Goal: Transaction & Acquisition: Book appointment/travel/reservation

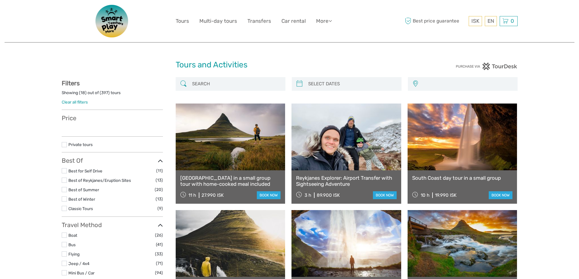
select select
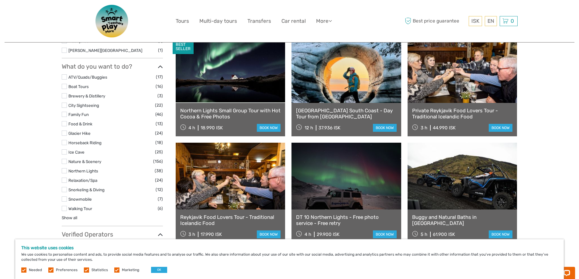
scroll to position [517, 0]
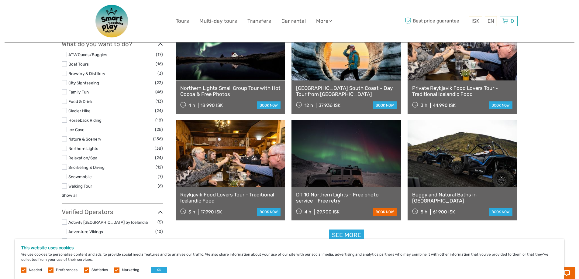
click at [386, 213] on link "book now" at bounding box center [385, 212] width 24 height 8
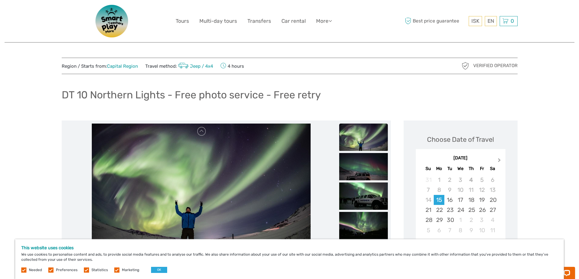
click at [499, 161] on span "Next Month" at bounding box center [499, 161] width 0 height 9
click at [497, 161] on button "Next Month" at bounding box center [500, 162] width 10 height 10
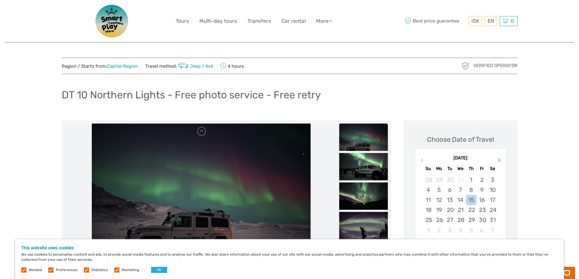
click at [497, 161] on button "Next Month" at bounding box center [500, 162] width 10 height 10
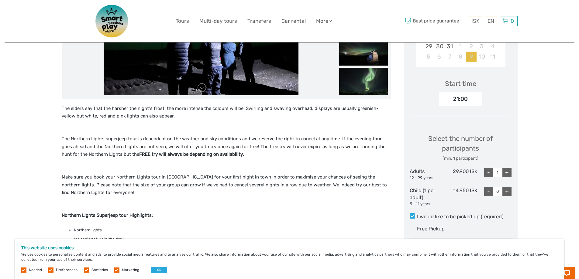
scroll to position [91, 0]
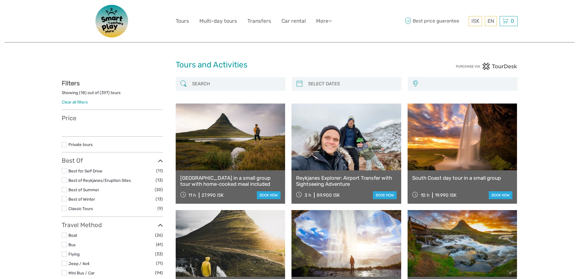
select select
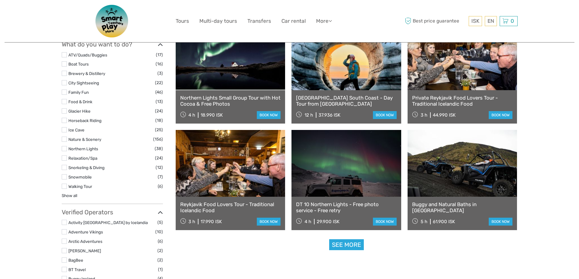
select select
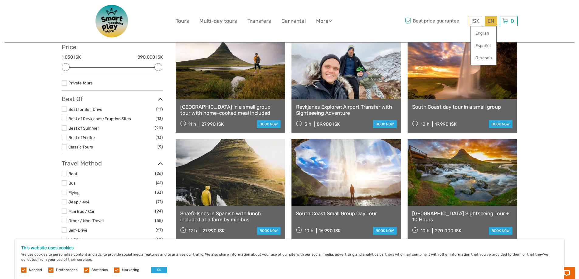
scroll to position [61, 0]
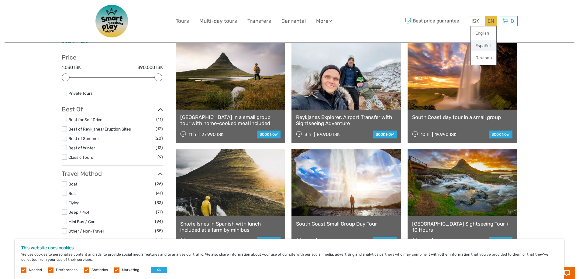
click at [482, 48] on link "Español" at bounding box center [484, 45] width 26 height 11
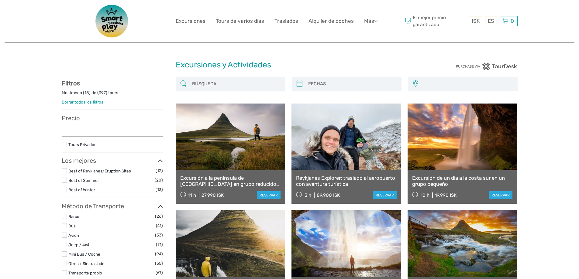
select select
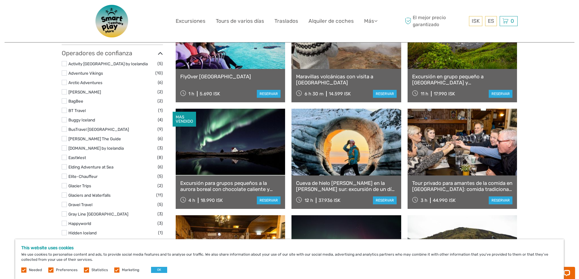
scroll to position [456, 0]
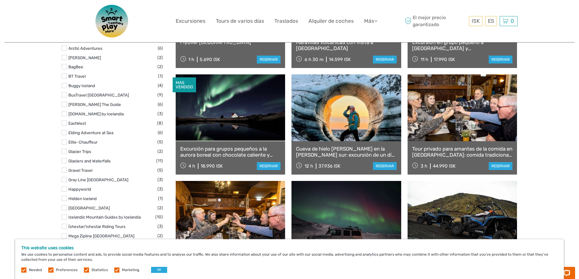
click at [247, 117] on link at bounding box center [231, 107] width 110 height 67
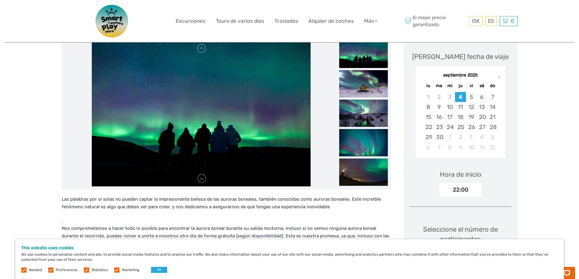
scroll to position [91, 0]
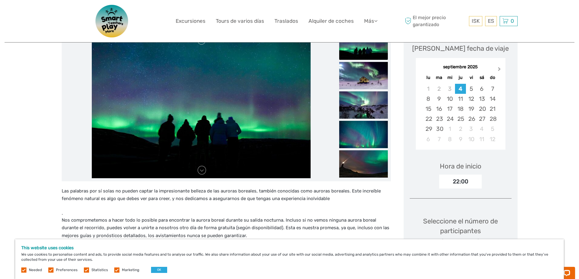
click at [499, 68] on span "Next Month" at bounding box center [499, 70] width 0 height 9
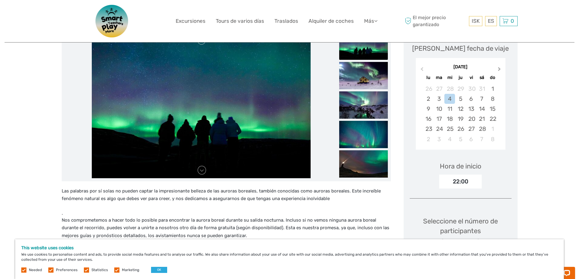
click at [499, 68] on span "Next Month" at bounding box center [499, 70] width 0 height 9
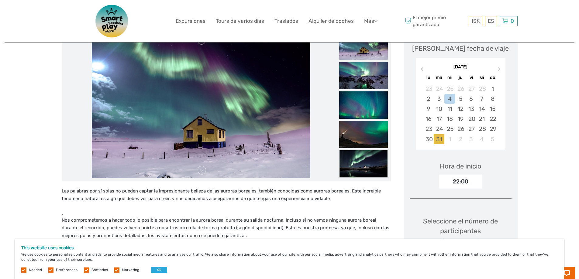
click at [440, 139] on div "31" at bounding box center [439, 139] width 11 height 10
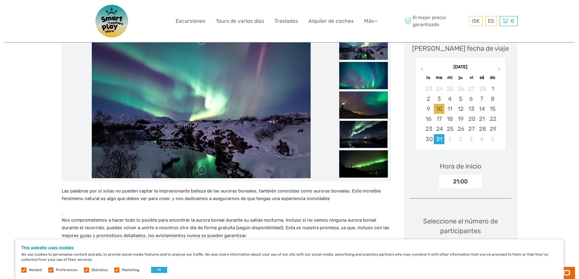
click at [436, 109] on div "10" at bounding box center [439, 109] width 11 height 10
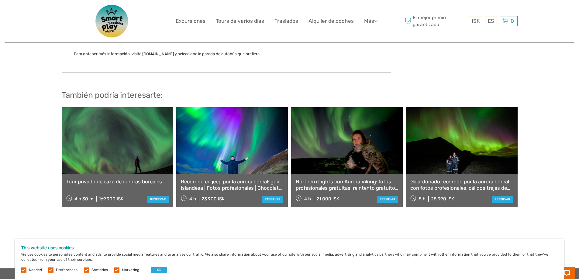
scroll to position [1094, 0]
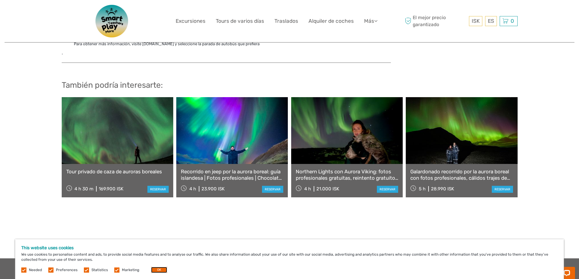
click at [153, 270] on button "OK" at bounding box center [159, 270] width 16 height 6
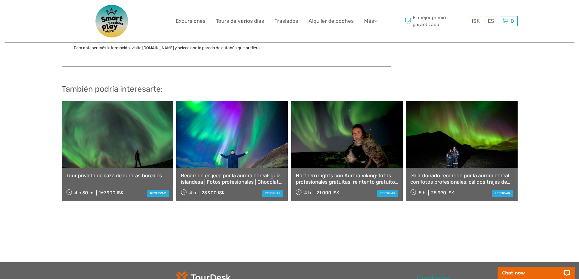
scroll to position [1108, 0]
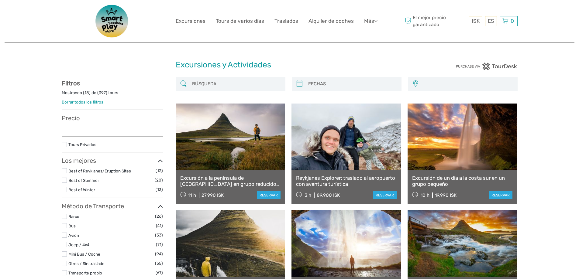
select select
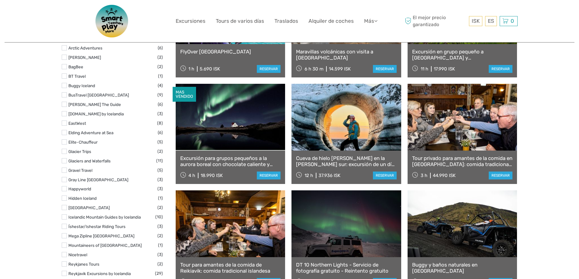
scroll to position [456, 0]
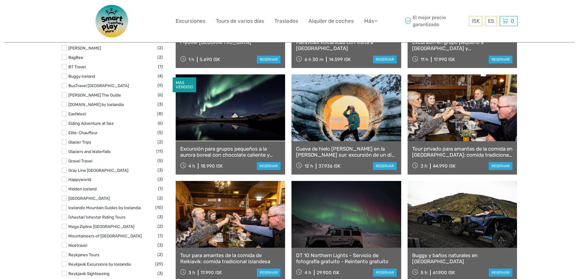
select select
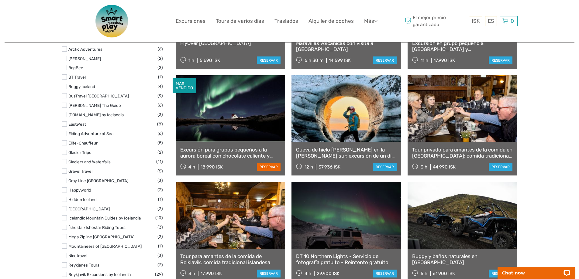
scroll to position [365, 0]
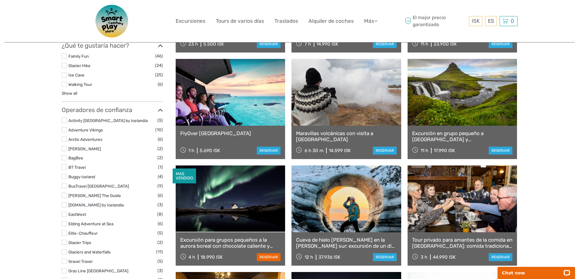
click at [267, 257] on link "reservar" at bounding box center [269, 258] width 24 height 8
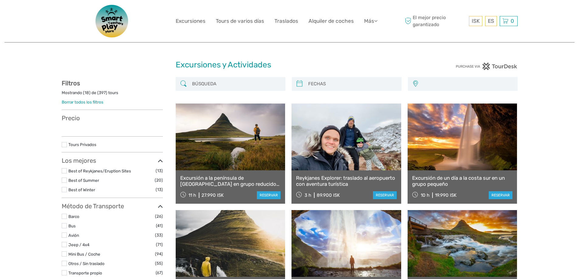
select select
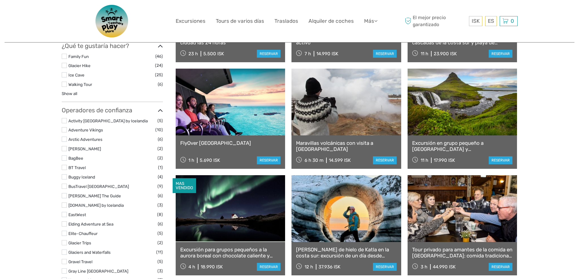
scroll to position [365, 0]
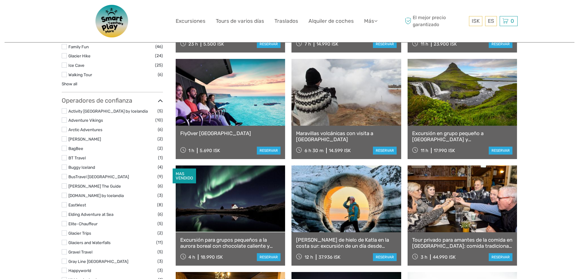
select select
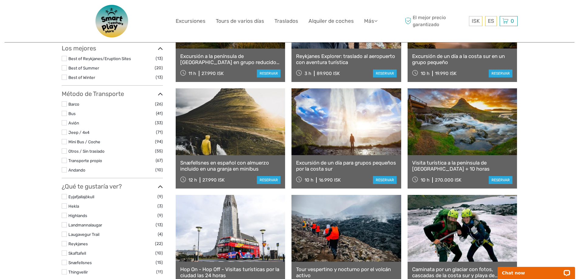
scroll to position [122, 0]
click at [438, 128] on link at bounding box center [463, 122] width 110 height 67
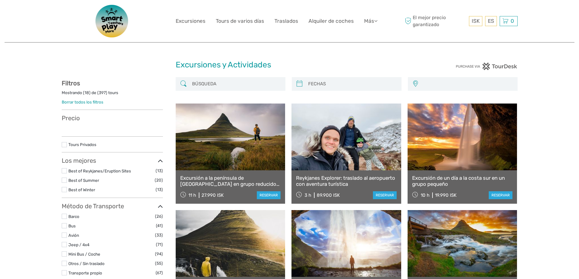
select select
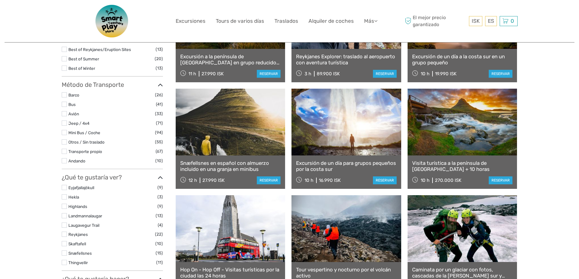
select select
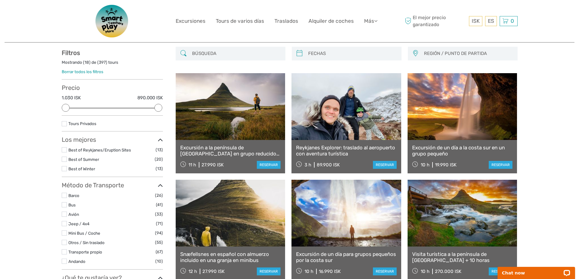
scroll to position [61, 0]
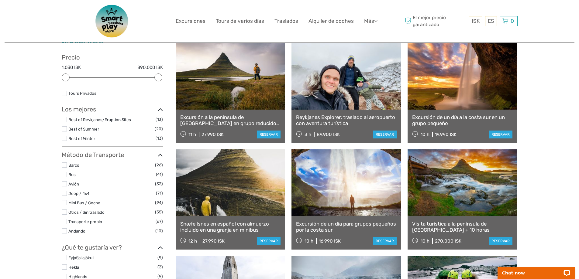
click at [242, 183] on link at bounding box center [231, 183] width 110 height 67
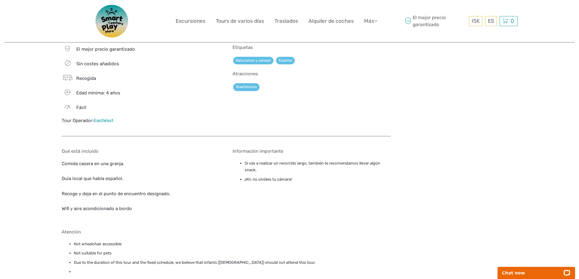
scroll to position [699, 0]
